Goal: Information Seeking & Learning: Learn about a topic

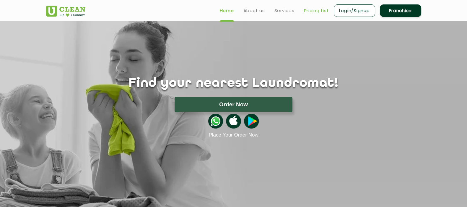
click at [316, 10] on link "Pricing List" at bounding box center [316, 10] width 25 height 7
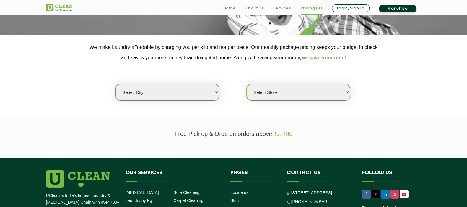
scroll to position [111, 0]
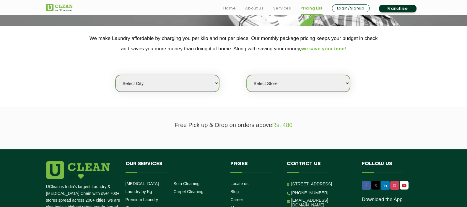
click at [195, 72] on div "Select city [GEOGRAPHIC_DATA] [GEOGRAPHIC_DATA] [GEOGRAPHIC_DATA] [GEOGRAPHIC_D…" at bounding box center [234, 73] width 384 height 38
click at [175, 77] on select "Select city [GEOGRAPHIC_DATA] [GEOGRAPHIC_DATA] [GEOGRAPHIC_DATA] [GEOGRAPHIC_D…" at bounding box center [167, 83] width 103 height 17
select select "31"
click at [116, 75] on select "Select city [GEOGRAPHIC_DATA] [GEOGRAPHIC_DATA] [GEOGRAPHIC_DATA] [GEOGRAPHIC_D…" at bounding box center [167, 83] width 103 height 17
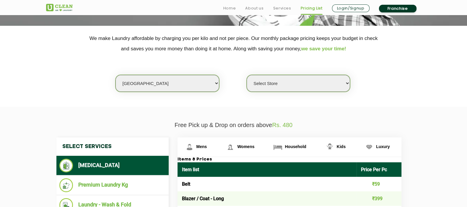
click at [293, 83] on select "Select Store" at bounding box center [298, 83] width 103 height 17
click at [361, 77] on div "Select city [GEOGRAPHIC_DATA] [GEOGRAPHIC_DATA] [GEOGRAPHIC_DATA] [GEOGRAPHIC_D…" at bounding box center [234, 73] width 384 height 38
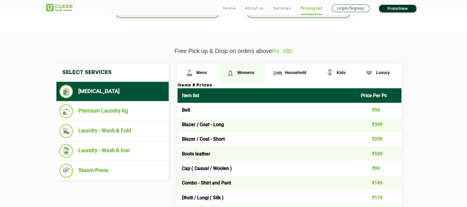
click at [248, 74] on span "Womens" at bounding box center [245, 72] width 17 height 5
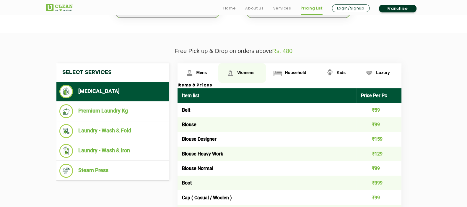
click at [248, 74] on span "Womens" at bounding box center [245, 72] width 17 height 5
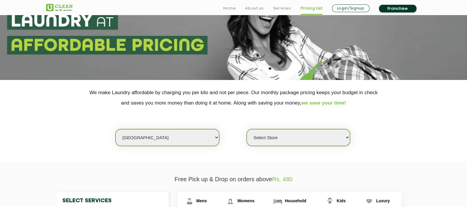
scroll to position [147, 0]
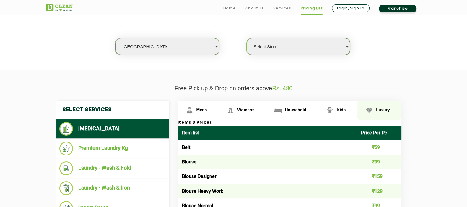
click at [377, 109] on span "Luxury" at bounding box center [383, 109] width 14 height 5
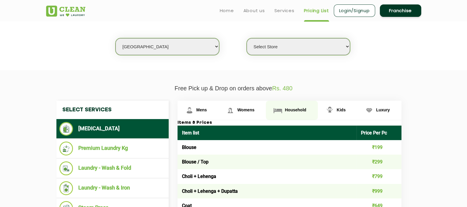
click at [286, 104] on link "Household" at bounding box center [292, 109] width 52 height 19
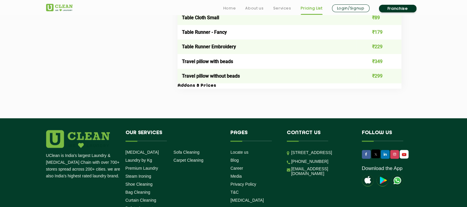
scroll to position [1108, 0]
